Goal: Download file/media

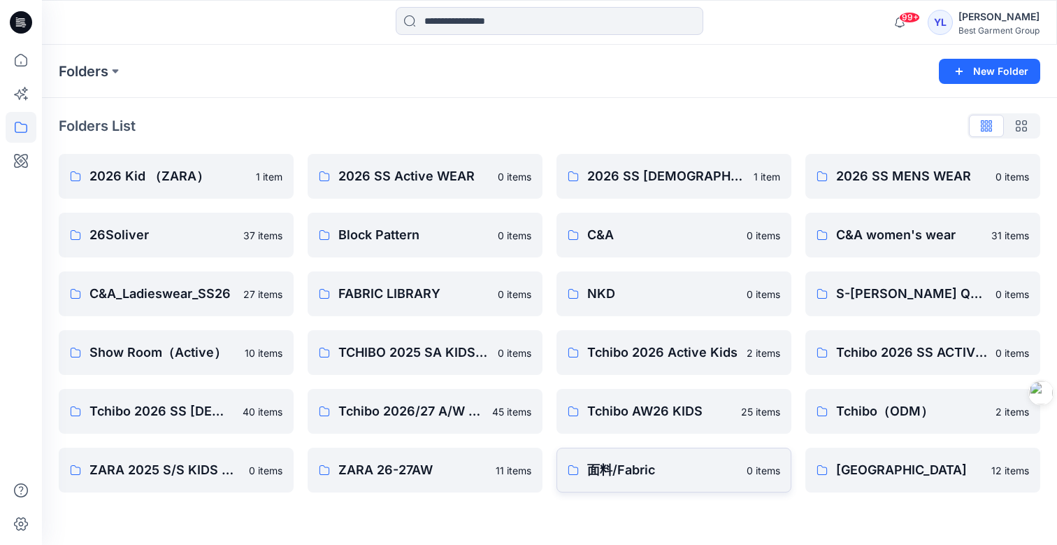
click at [670, 471] on p "面料/Fabric" at bounding box center [662, 470] width 151 height 20
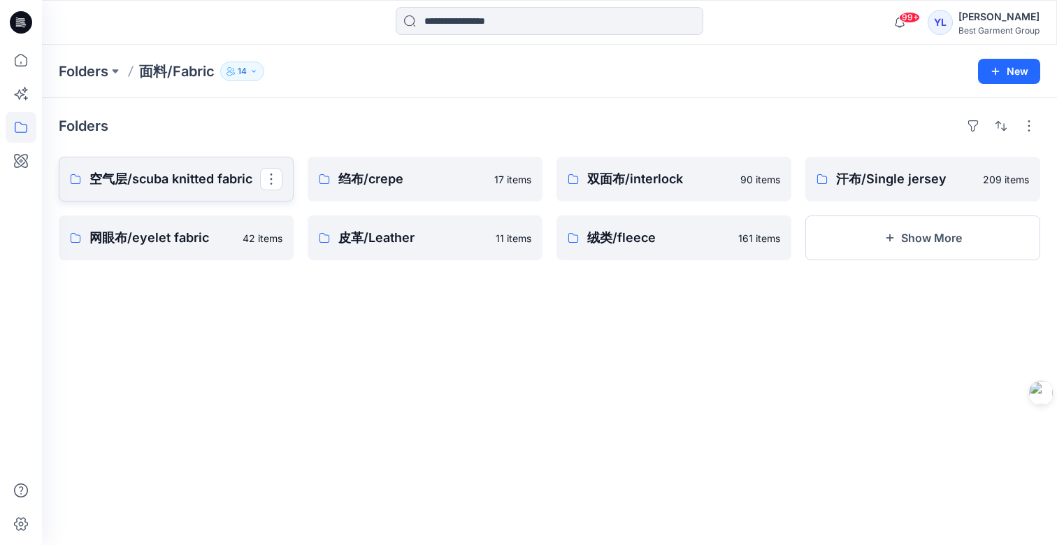
click at [158, 180] on p "空气层/scuba knitted fabric" at bounding box center [175, 179] width 171 height 20
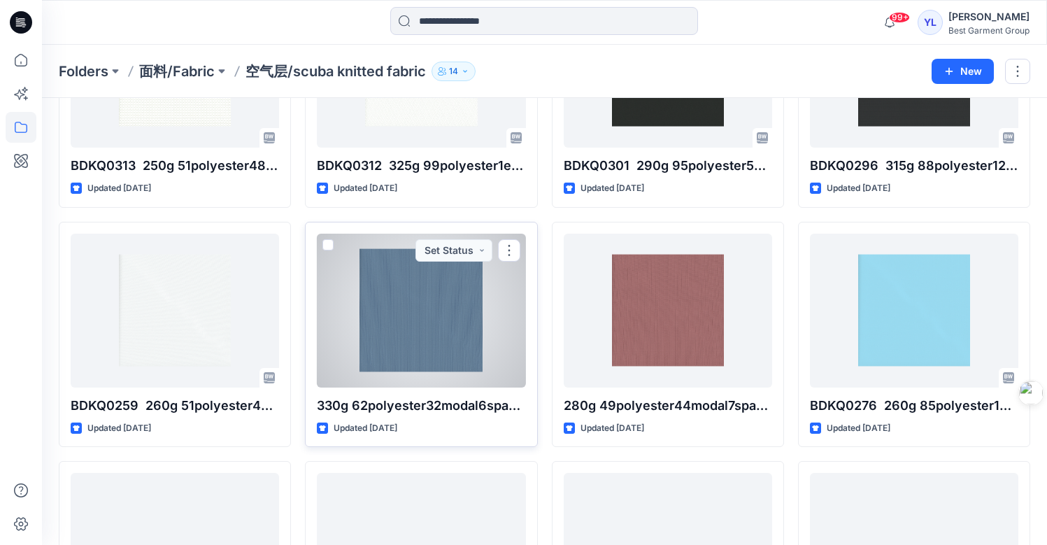
scroll to position [380, 0]
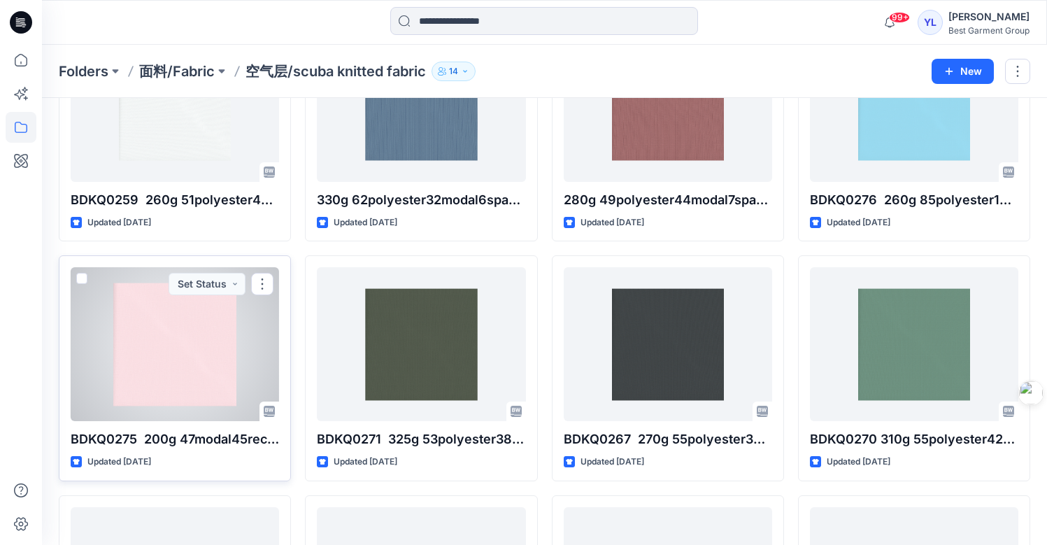
click at [234, 334] on div at bounding box center [175, 344] width 208 height 154
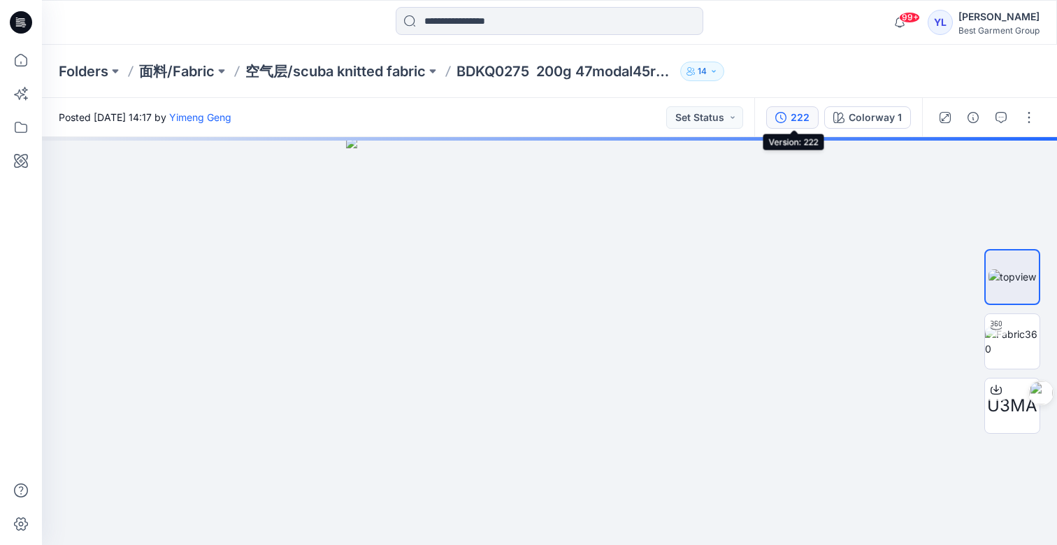
click at [805, 117] on div "222" at bounding box center [800, 117] width 19 height 15
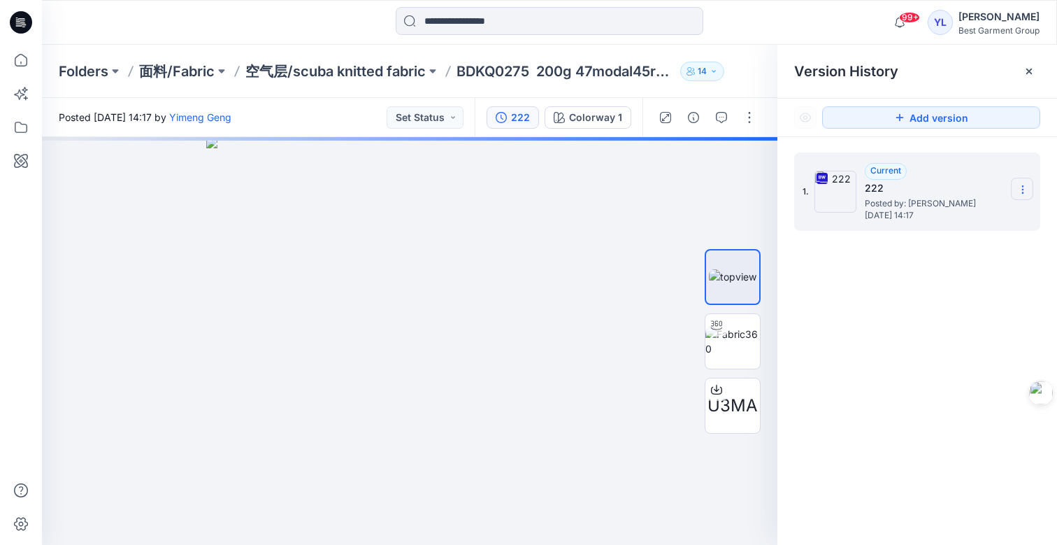
click at [1020, 191] on icon at bounding box center [1022, 189] width 11 height 11
click at [966, 212] on span "Download Source BW File" at bounding box center [952, 216] width 117 height 17
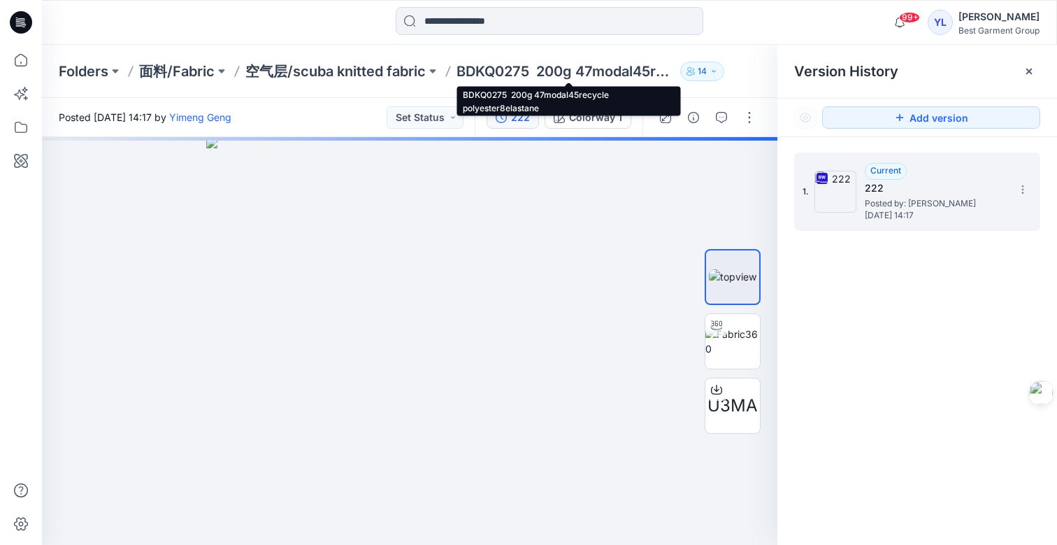
click at [601, 70] on p "BDKQ0275 200g 47modal45recycle polyester8elastane" at bounding box center [566, 72] width 218 height 20
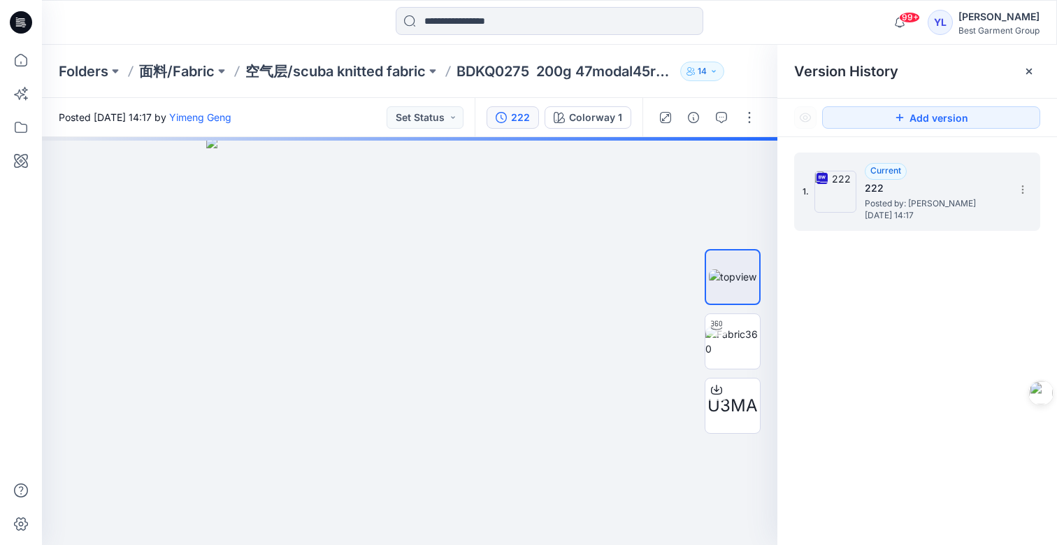
click at [606, 72] on p "BDKQ0275 200g 47modal45recycle polyester8elastane" at bounding box center [566, 72] width 218 height 20
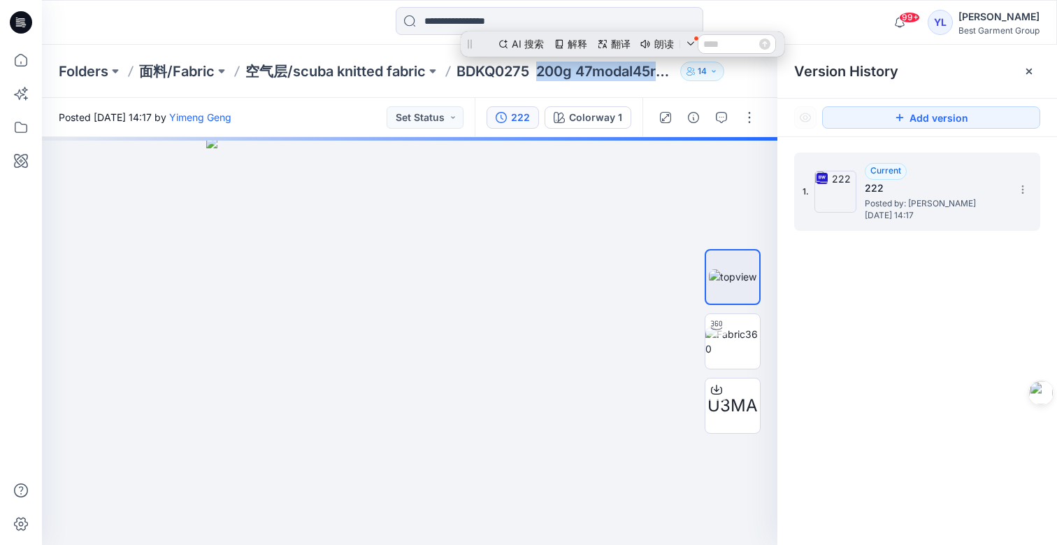
drag, startPoint x: 543, startPoint y: 71, endPoint x: 688, endPoint y: 73, distance: 145.5
click at [688, 73] on div "Folders 面料/Fabric 空气层/scuba knitted fabric BDKQ0275 200g 47modal45recycle polye…" at bounding box center [495, 72] width 873 height 20
copy p "200g 47modal45recycle polyester8elastane"
